Goal: Information Seeking & Learning: Learn about a topic

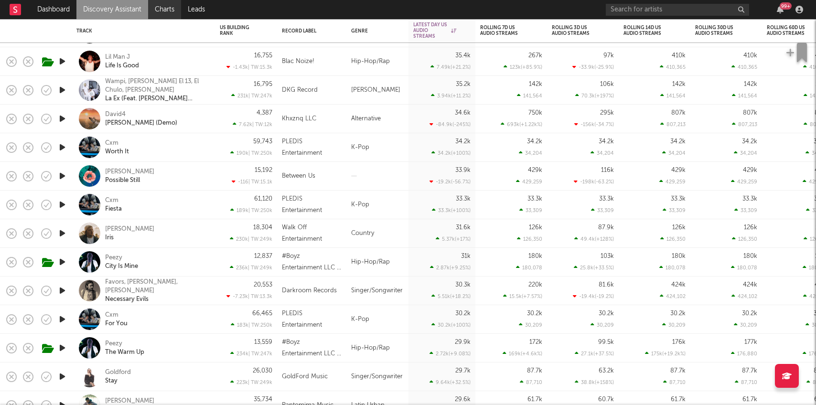
click at [170, 2] on link "Charts" at bounding box center [164, 9] width 33 height 19
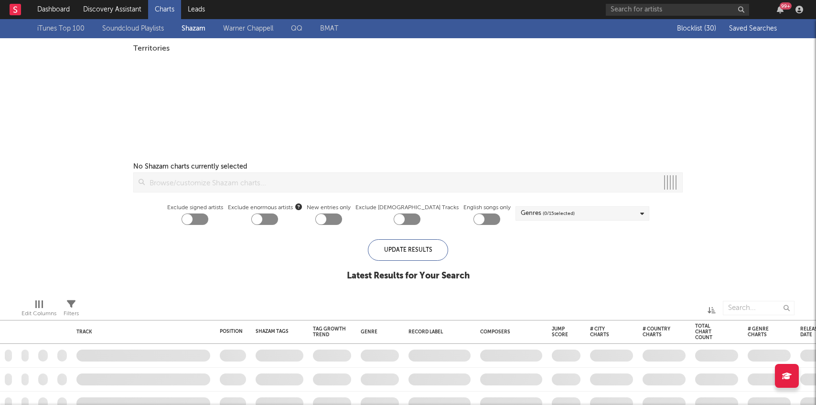
checkbox input "true"
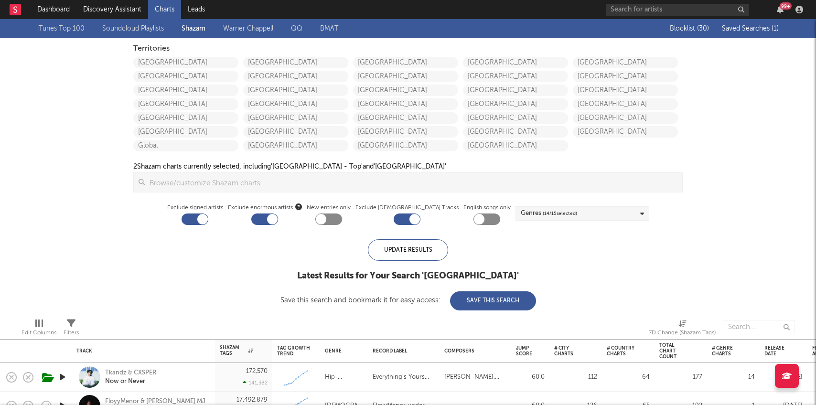
click at [747, 30] on span "Saved Searches ( 1 )" at bounding box center [750, 28] width 57 height 7
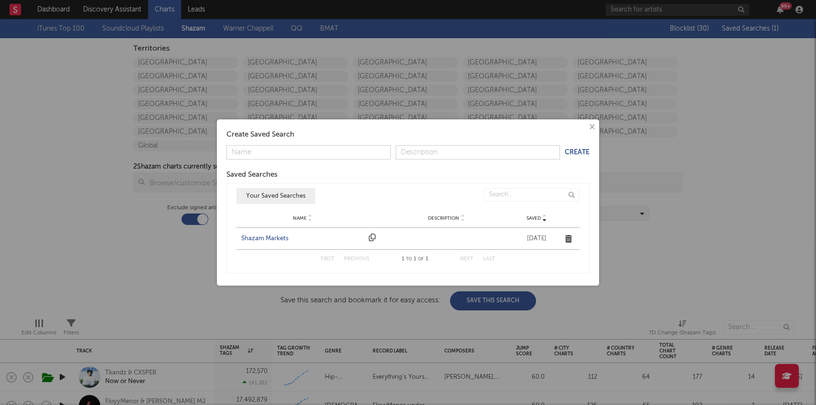
click at [264, 241] on div "Shazam Markets" at bounding box center [302, 239] width 123 height 10
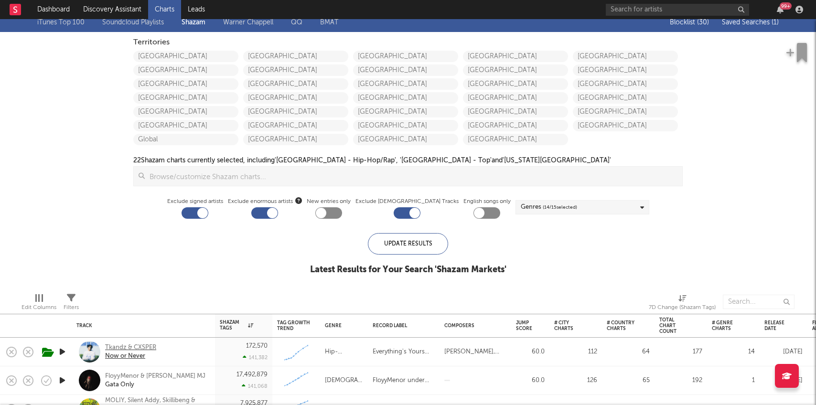
click at [132, 347] on div "Tkandz & CXSPER" at bounding box center [130, 347] width 51 height 9
click at [115, 10] on link "Discovery Assistant" at bounding box center [112, 9] width 72 height 19
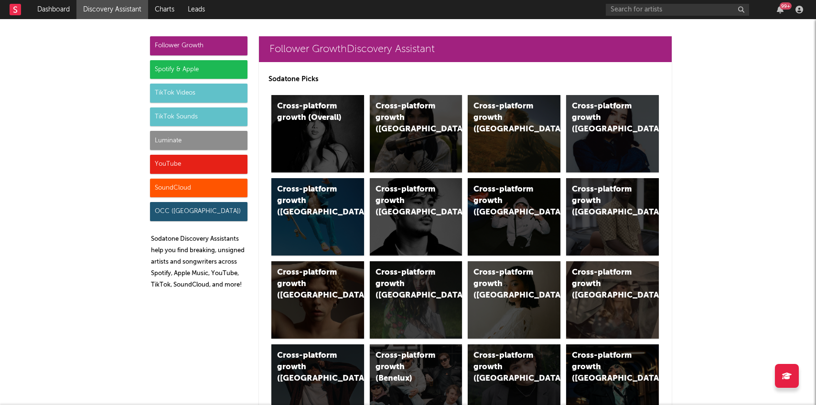
click at [162, 137] on div "Luminate" at bounding box center [198, 140] width 97 height 19
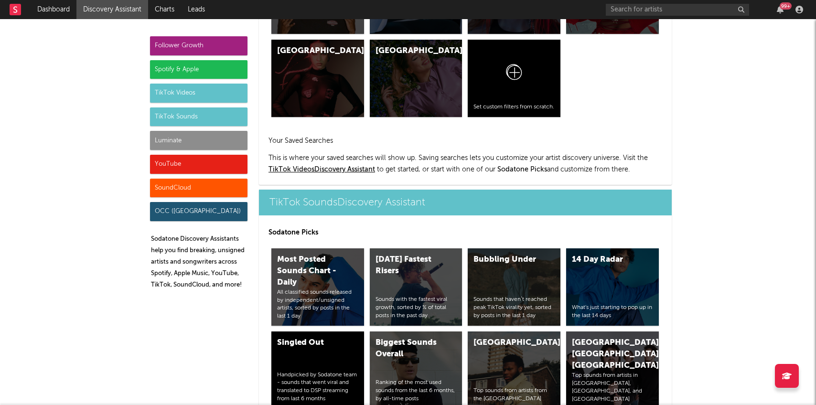
scroll to position [4240, 0]
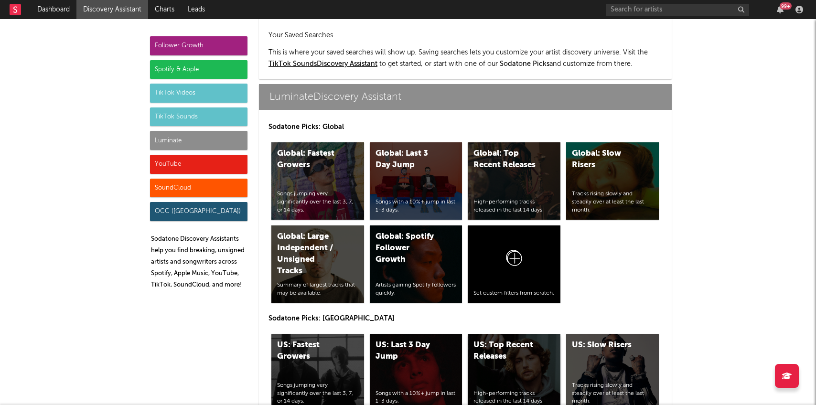
click at [495, 334] on div "US: Top Recent Releases High-performing tracks released in the last 14 days." at bounding box center [514, 372] width 93 height 77
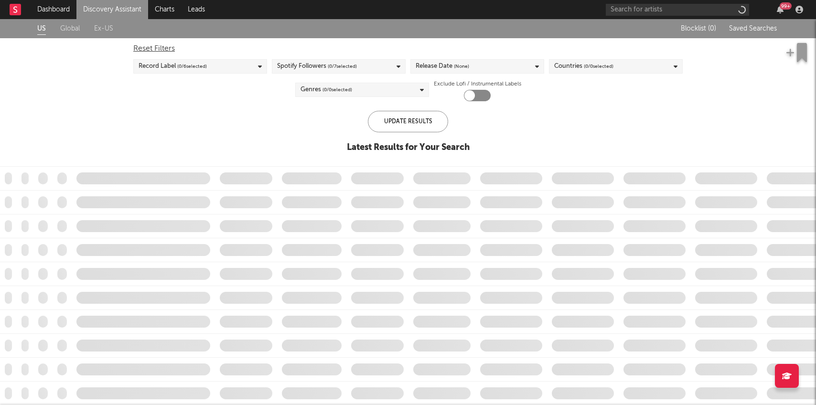
checkbox input "true"
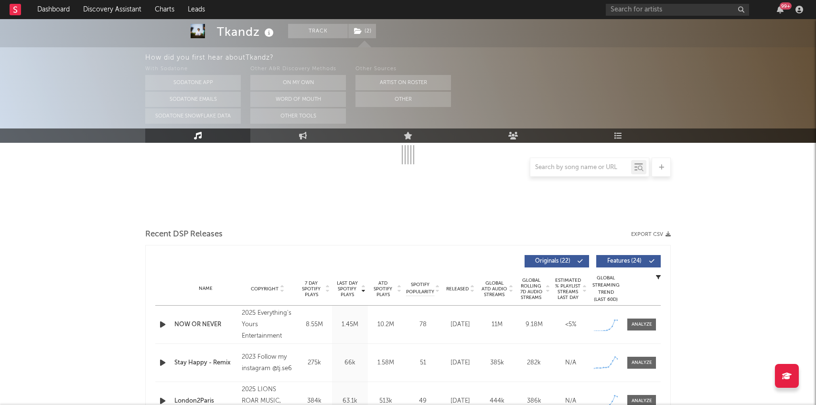
scroll to position [182, 0]
click at [637, 325] on div at bounding box center [641, 323] width 21 height 7
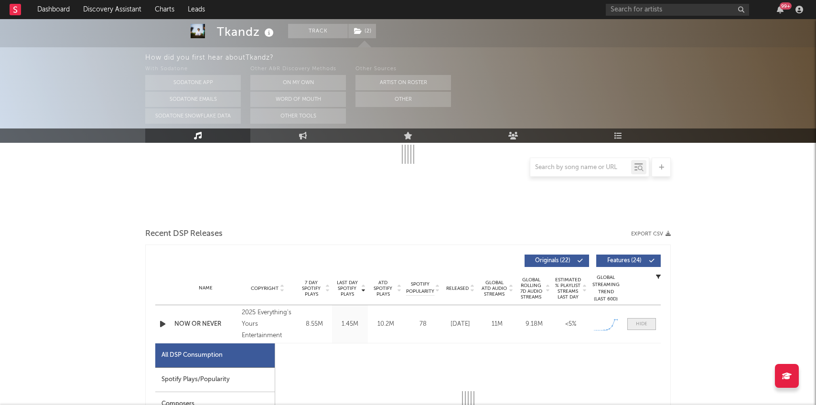
select select "6m"
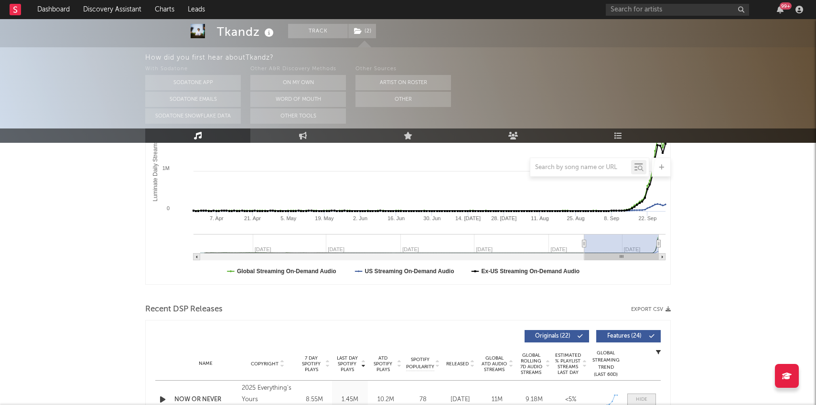
scroll to position [397, 0]
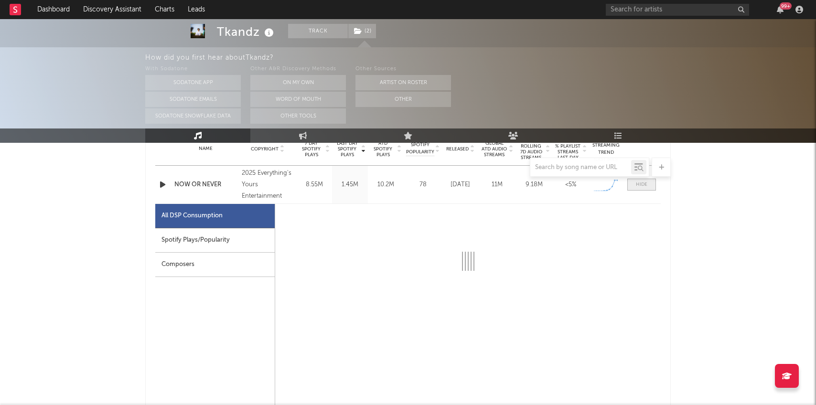
select select "1w"
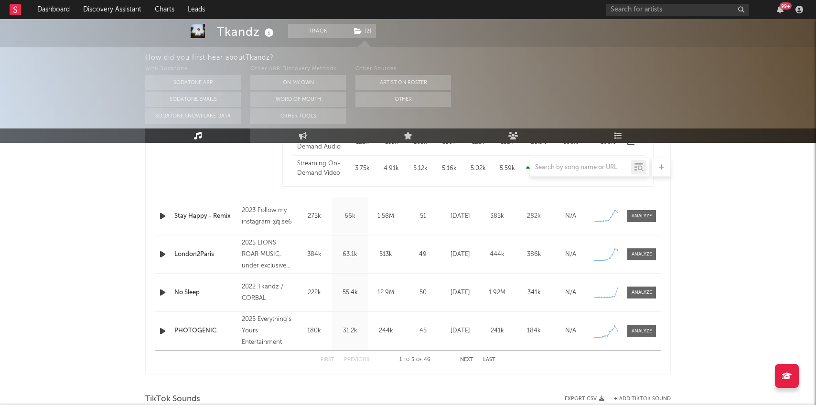
scroll to position [859, 0]
click at [641, 216] on div at bounding box center [641, 215] width 21 height 7
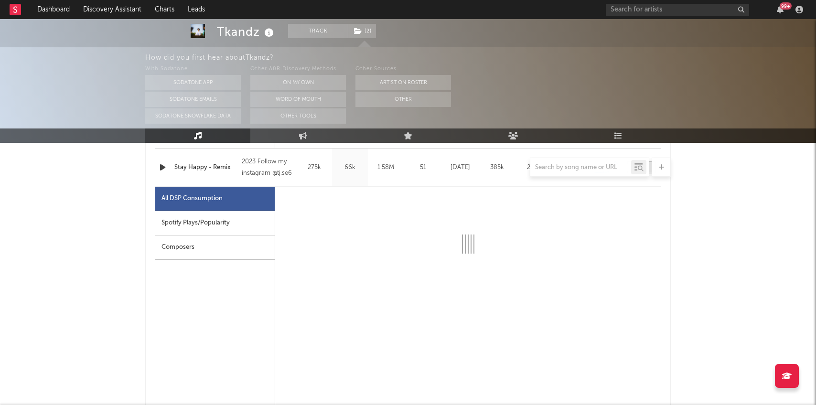
select select "1w"
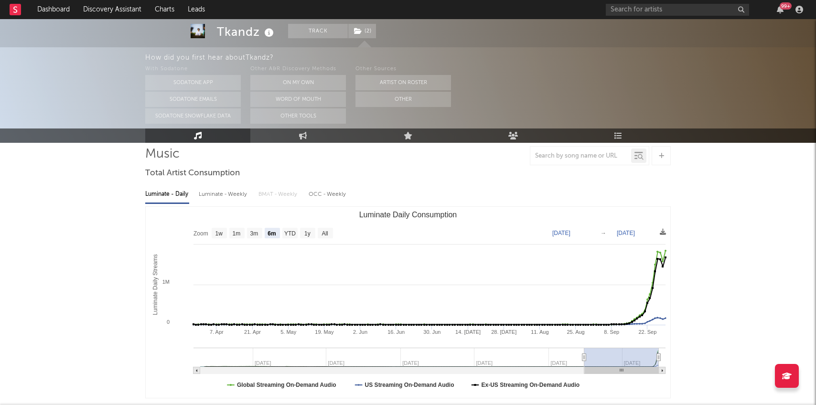
scroll to position [0, 0]
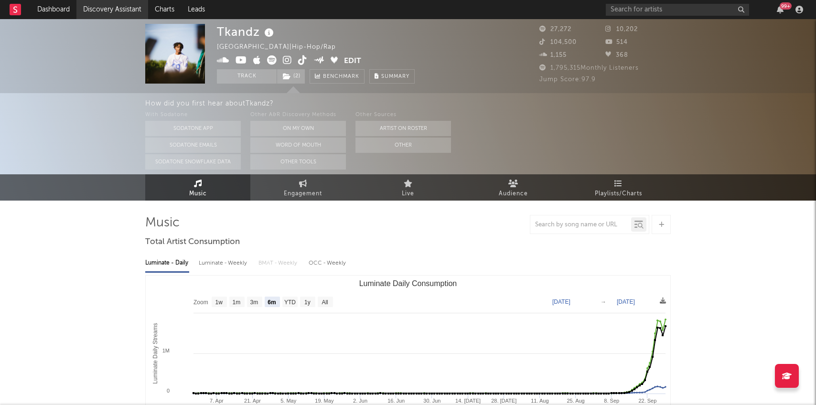
click at [114, 15] on link "Discovery Assistant" at bounding box center [112, 9] width 72 height 19
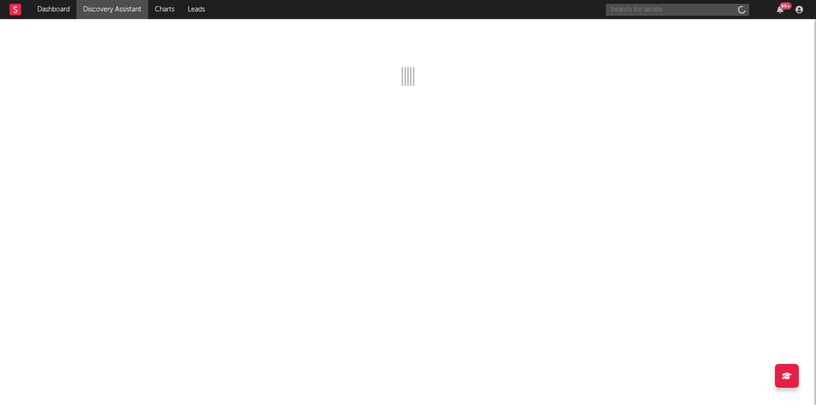
click at [606, 9] on input "text" at bounding box center [677, 10] width 143 height 12
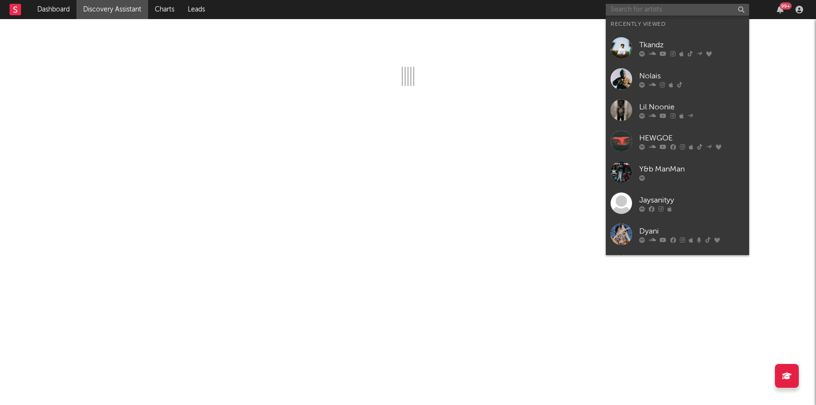
paste input "[URL][DOMAIN_NAME]"
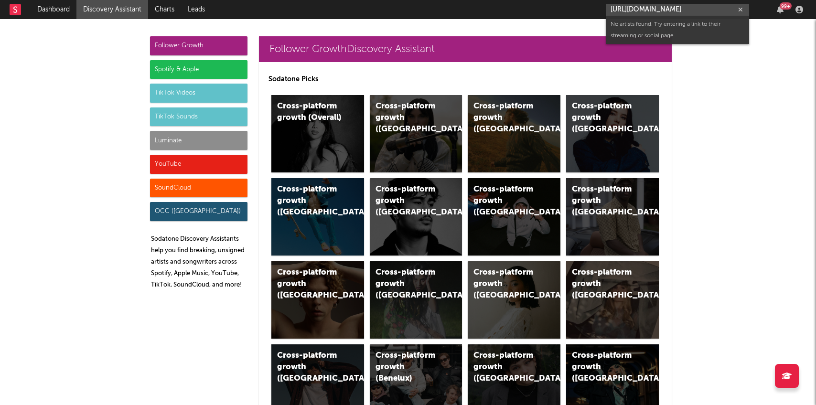
scroll to position [0, 29]
paste input "M"
type input "https://www.youtube.com/watch?v=w47_p4nfqCM"
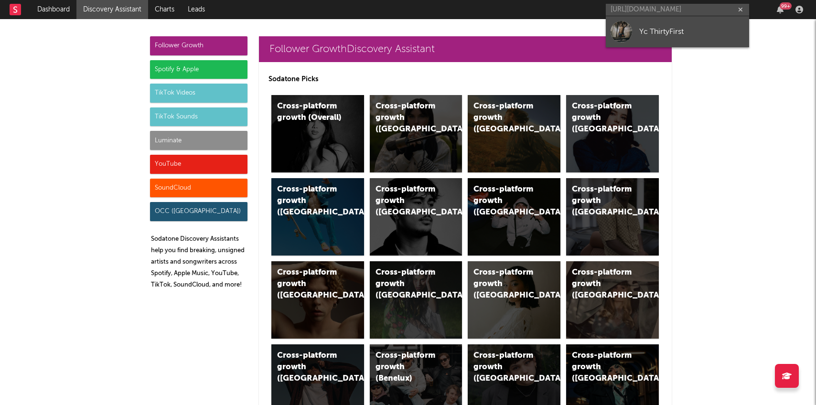
scroll to position [0, 0]
click at [667, 32] on div "Yc ThirtyFirst" at bounding box center [691, 31] width 105 height 11
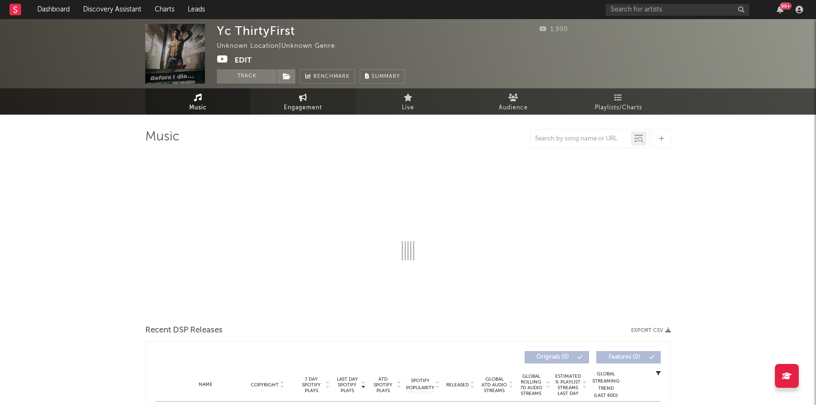
select select "1w"
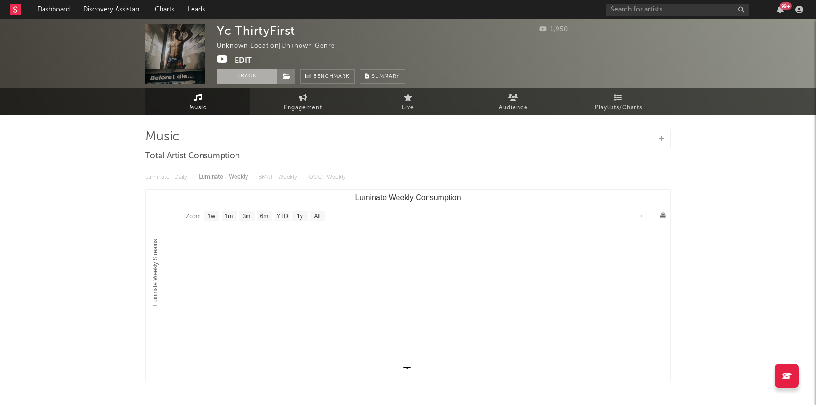
click at [229, 74] on button "Track" at bounding box center [247, 76] width 60 height 14
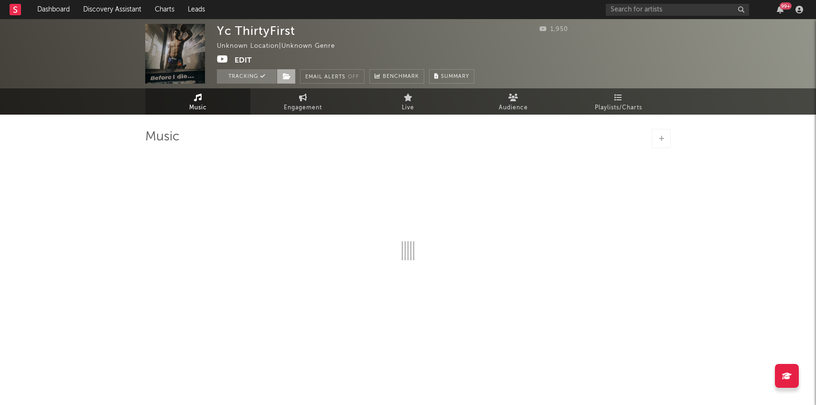
click at [292, 76] on span at bounding box center [286, 76] width 19 height 14
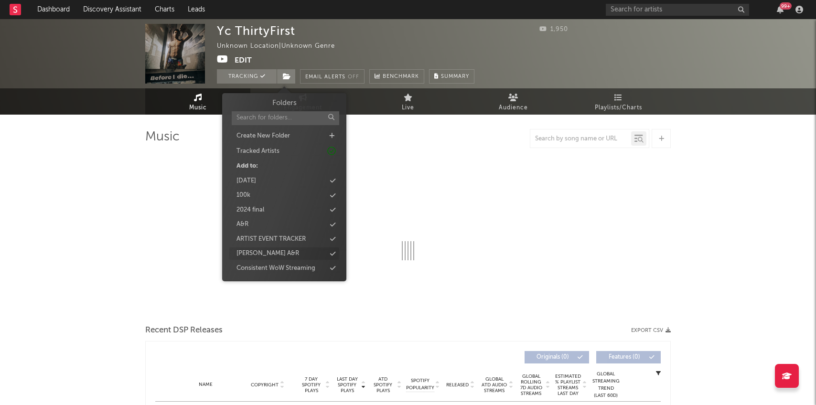
select select "1w"
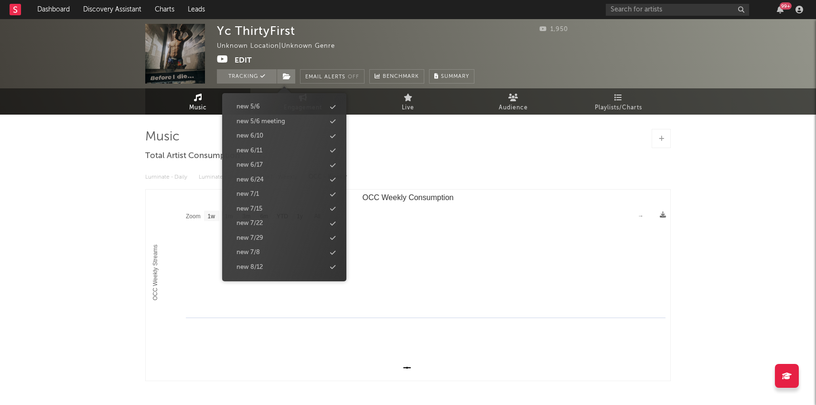
scroll to position [1034, 0]
click at [102, 214] on div "Yc ThirtyFirst Unknown Location | Unknown Genre Edit Tracking Email Alerts Off …" at bounding box center [408, 243] width 816 height 448
